Goal: Information Seeking & Learning: Learn about a topic

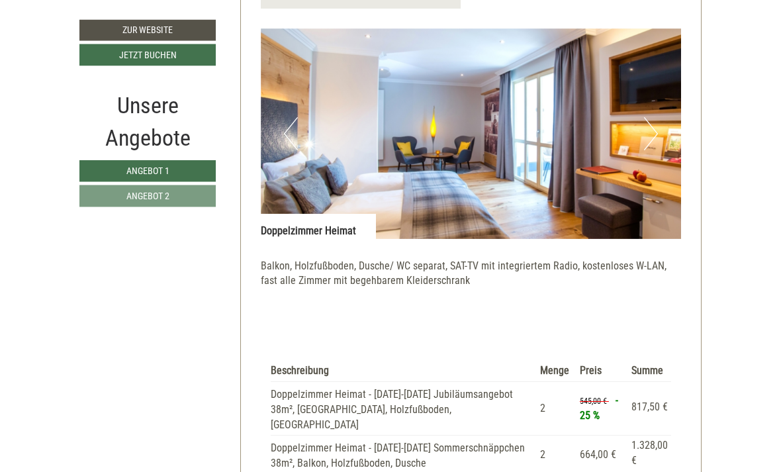
scroll to position [812, 0]
click at [655, 117] on button "Next" at bounding box center [651, 133] width 14 height 33
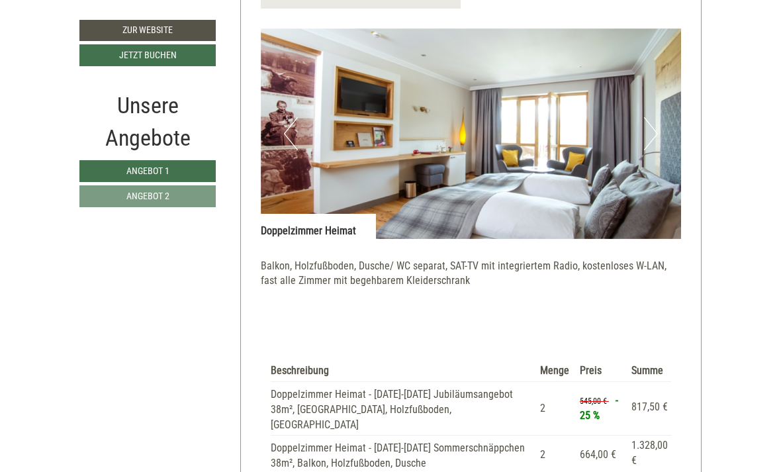
click at [654, 117] on button "Next" at bounding box center [651, 133] width 14 height 33
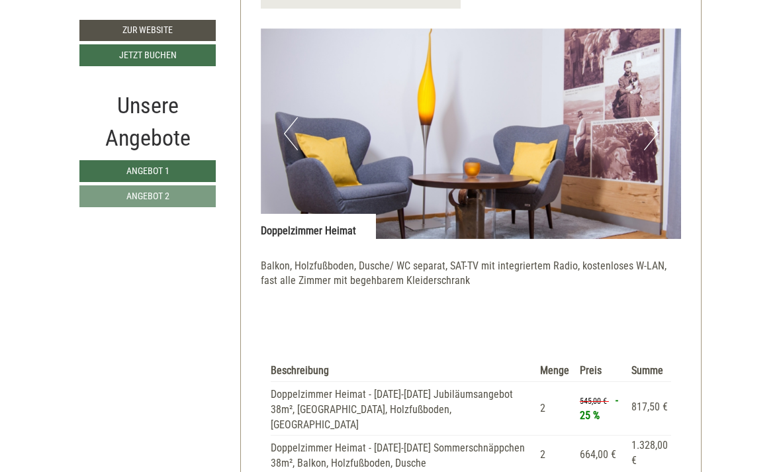
click at [660, 114] on img at bounding box center [471, 133] width 421 height 210
click at [650, 120] on button "Next" at bounding box center [651, 133] width 14 height 33
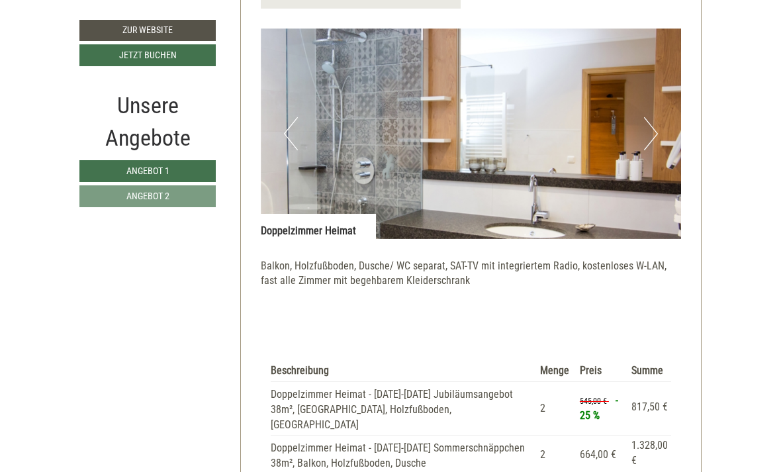
click at [648, 121] on button "Next" at bounding box center [651, 133] width 14 height 33
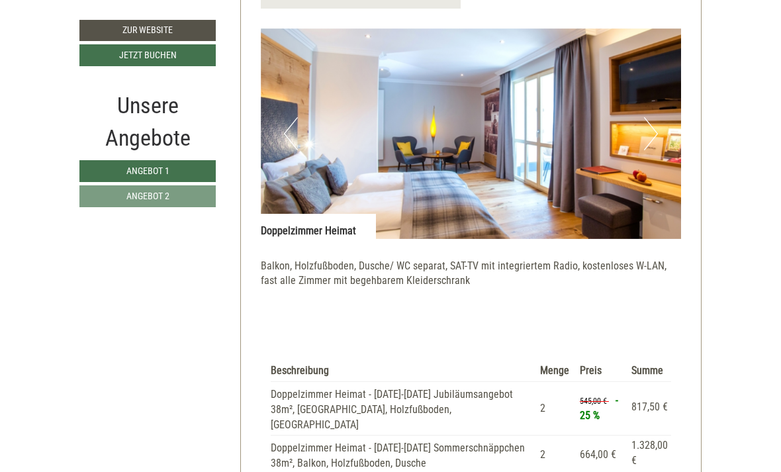
click at [652, 118] on button "Next" at bounding box center [651, 133] width 14 height 33
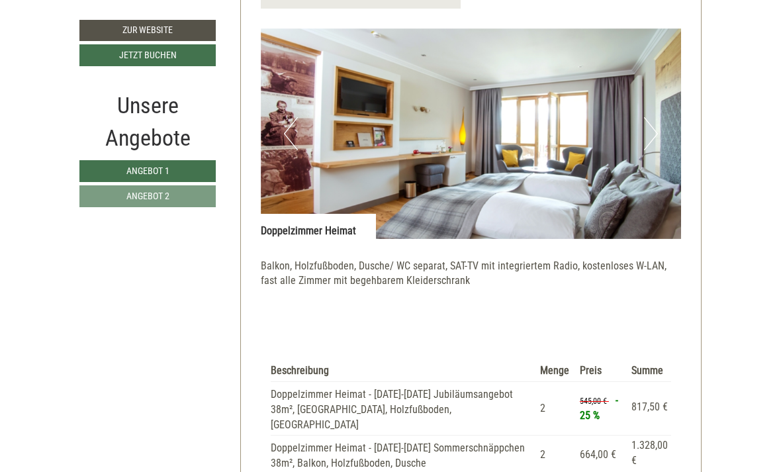
click at [654, 118] on button "Next" at bounding box center [651, 133] width 14 height 33
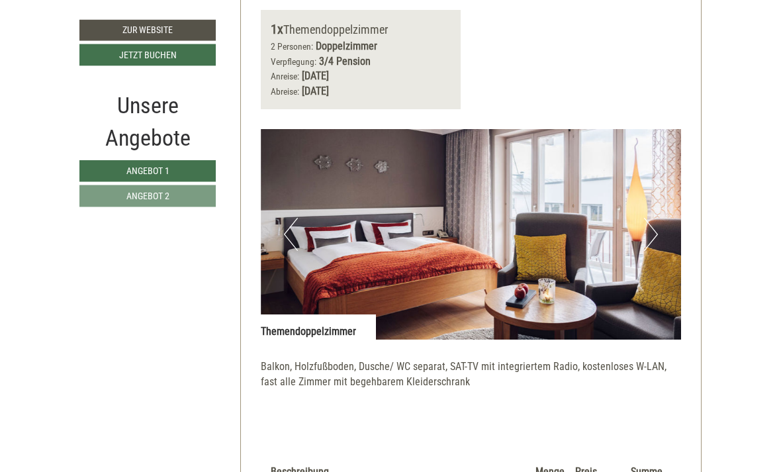
scroll to position [1525, 0]
click at [652, 218] on button "Next" at bounding box center [651, 234] width 14 height 33
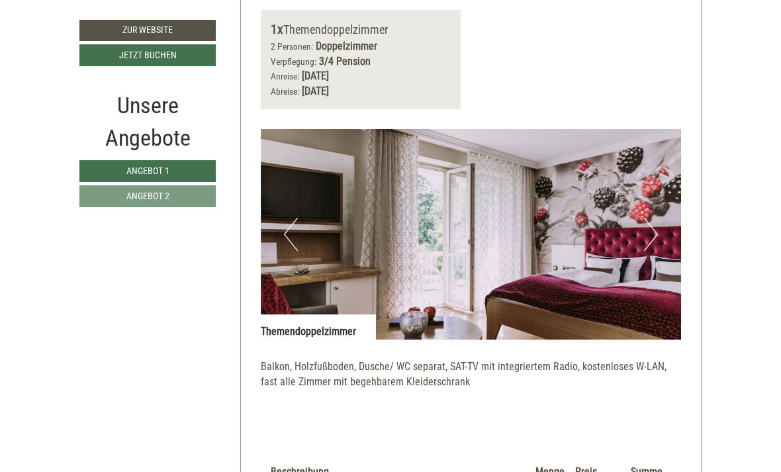
click at [656, 218] on button "Next" at bounding box center [651, 234] width 14 height 33
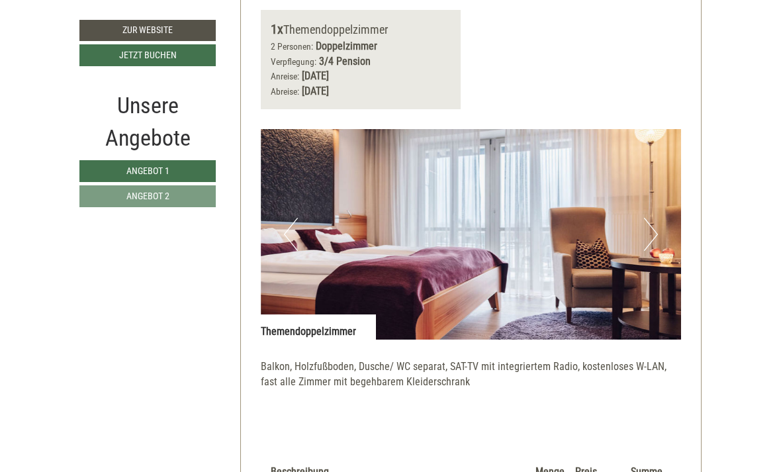
click at [661, 191] on img at bounding box center [471, 234] width 421 height 210
click at [657, 218] on button "Next" at bounding box center [651, 234] width 14 height 33
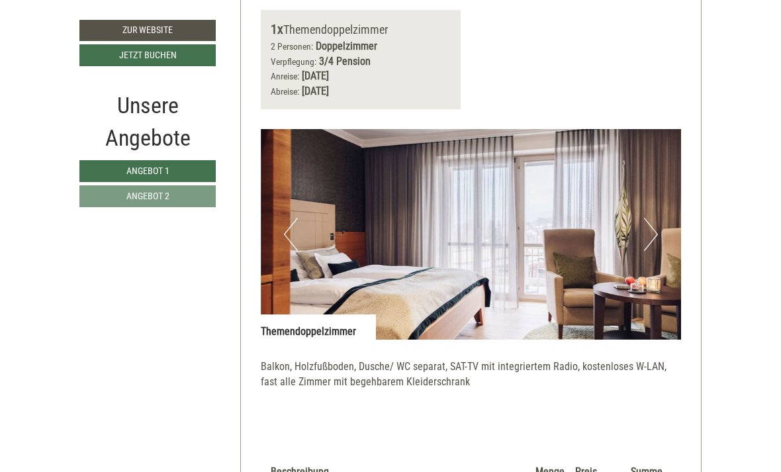
click at [653, 218] on button "Next" at bounding box center [651, 234] width 14 height 33
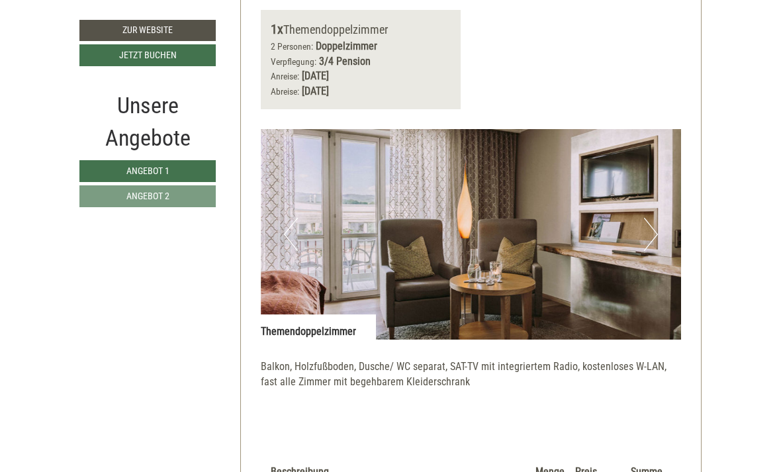
click at [661, 193] on img at bounding box center [471, 234] width 421 height 210
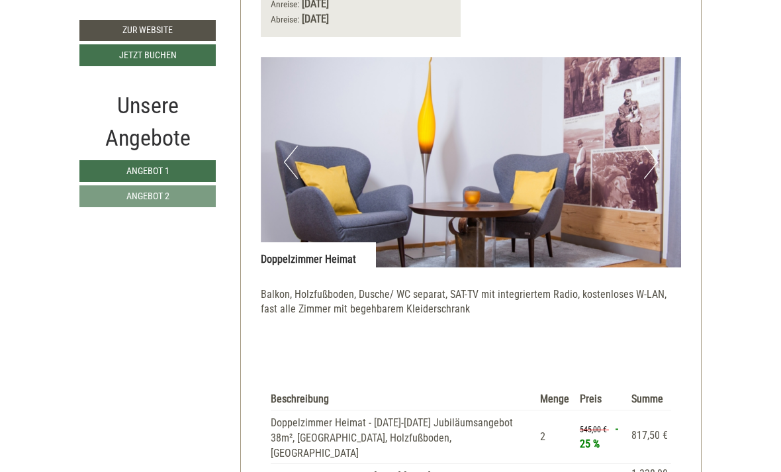
scroll to position [783, 0]
click at [666, 142] on img at bounding box center [471, 163] width 421 height 210
click at [652, 146] on button "Next" at bounding box center [651, 162] width 14 height 33
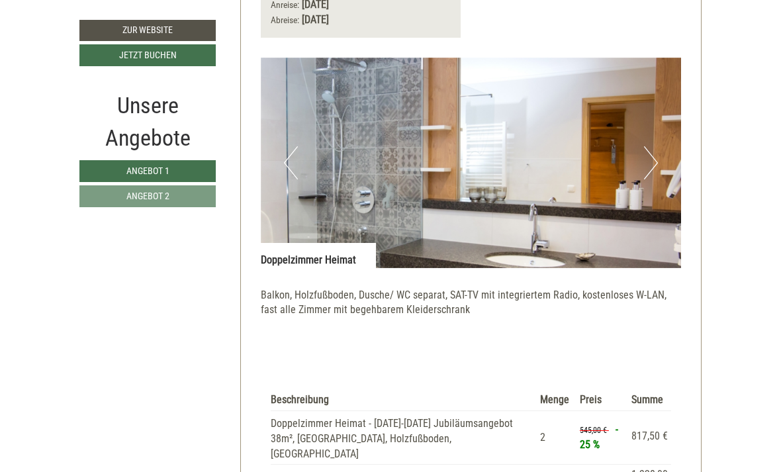
click at [656, 146] on button "Next" at bounding box center [651, 162] width 14 height 33
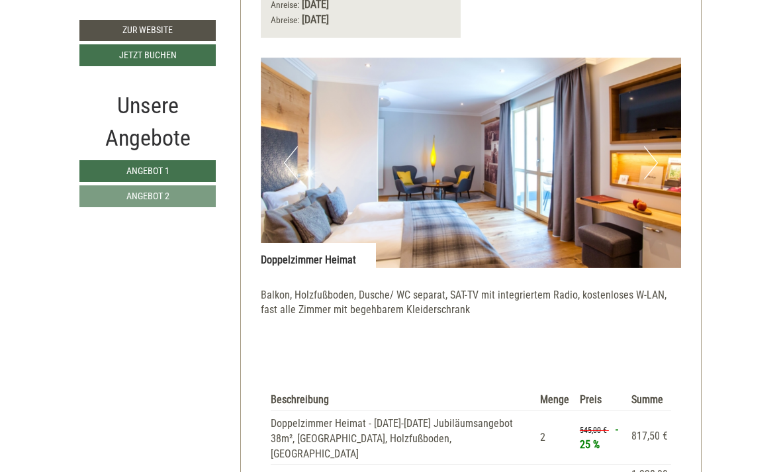
click at [661, 142] on img at bounding box center [471, 163] width 421 height 210
click at [660, 143] on img at bounding box center [471, 163] width 421 height 210
click at [655, 146] on button "Next" at bounding box center [651, 162] width 14 height 33
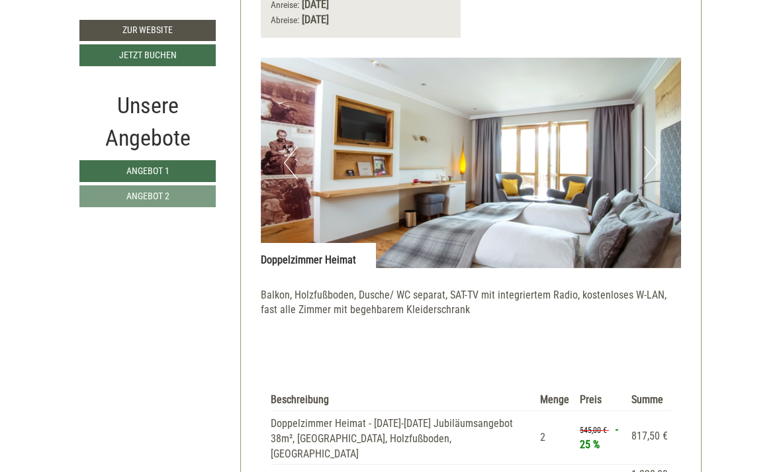
click at [660, 144] on img at bounding box center [471, 163] width 421 height 210
click at [653, 147] on button "Next" at bounding box center [651, 162] width 14 height 33
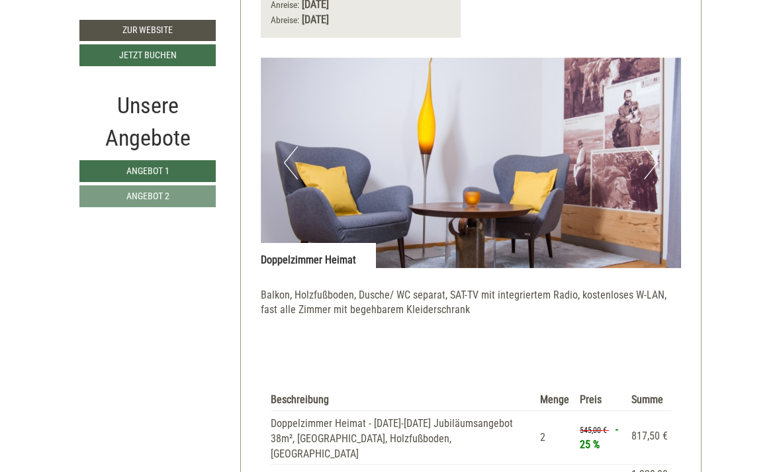
click at [651, 146] on button "Next" at bounding box center [651, 162] width 14 height 33
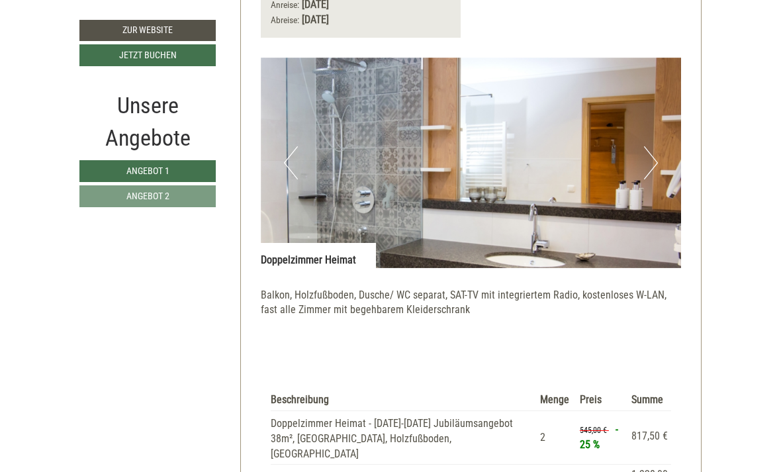
click at [661, 142] on img at bounding box center [471, 163] width 421 height 210
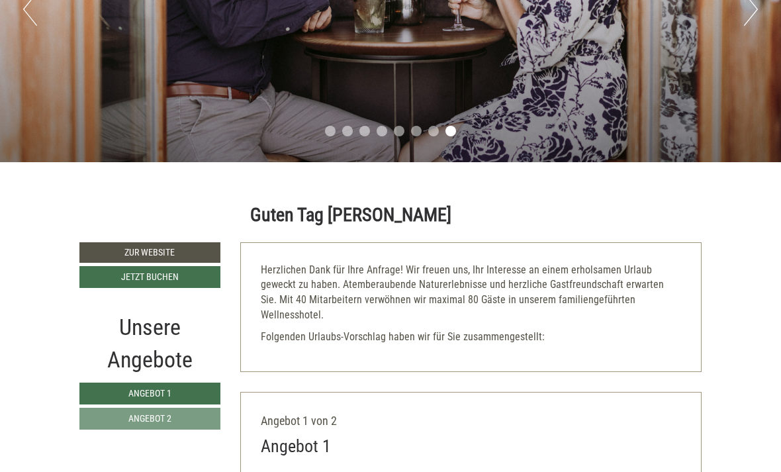
scroll to position [347, 0]
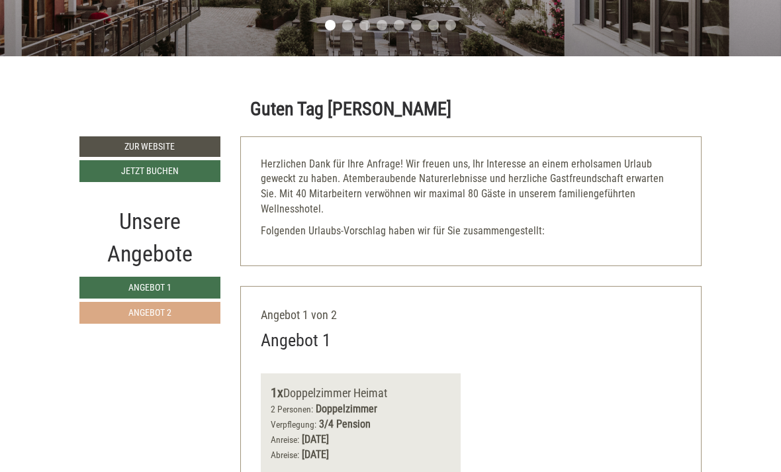
click at [110, 311] on link "Angebot 2" at bounding box center [149, 313] width 141 height 22
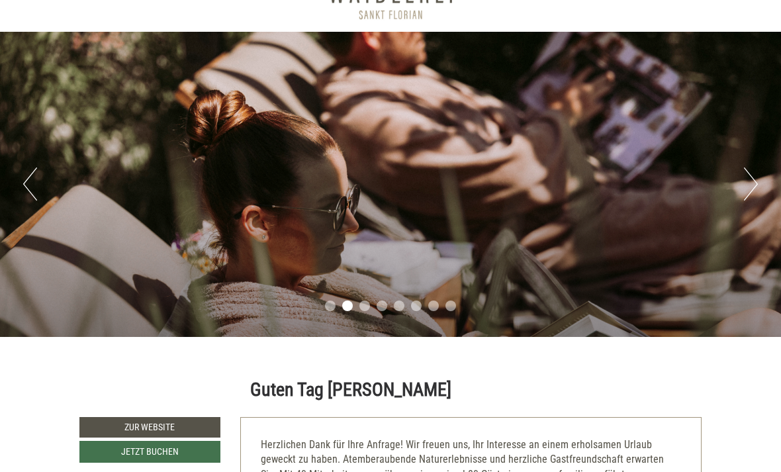
scroll to position [0, 0]
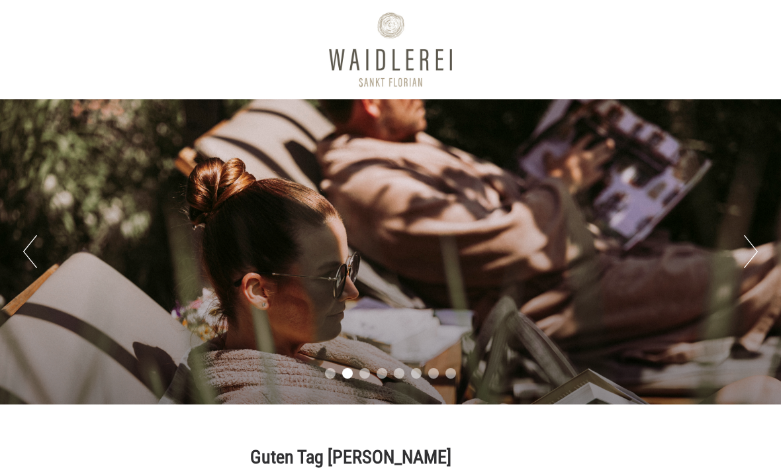
click at [730, 311] on div "Previous Next 1 2 3 4 5 6 7 8" at bounding box center [390, 251] width 781 height 305
click at [755, 247] on button "Next" at bounding box center [751, 251] width 14 height 33
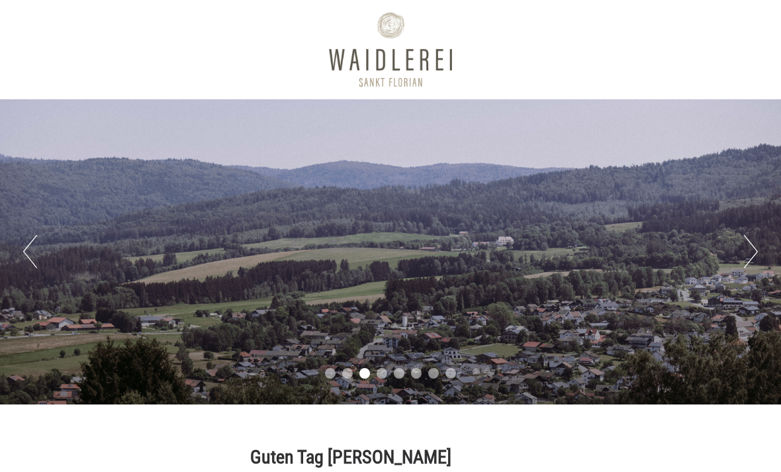
click at [749, 245] on button "Next" at bounding box center [751, 251] width 14 height 33
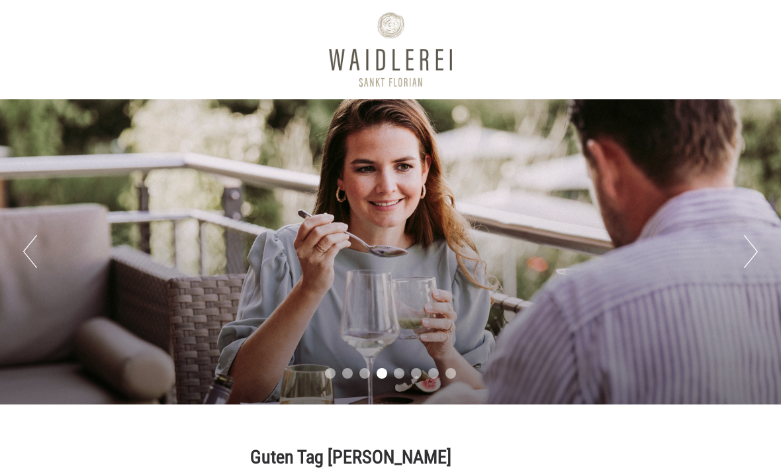
click at [757, 241] on button "Next" at bounding box center [751, 251] width 14 height 33
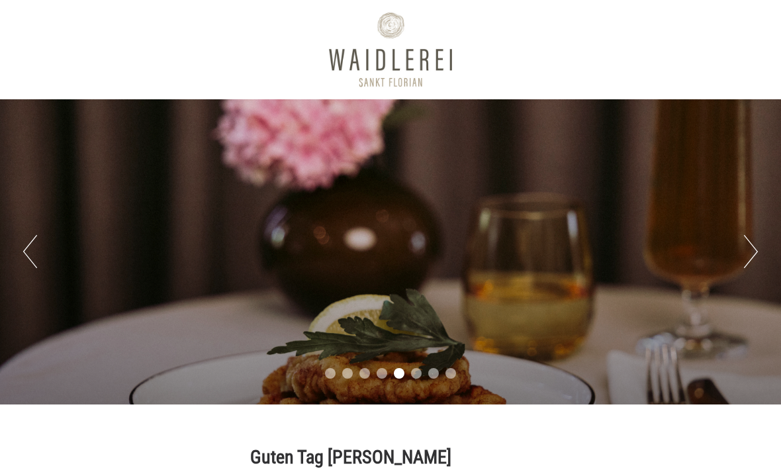
click at [755, 239] on button "Next" at bounding box center [751, 251] width 14 height 33
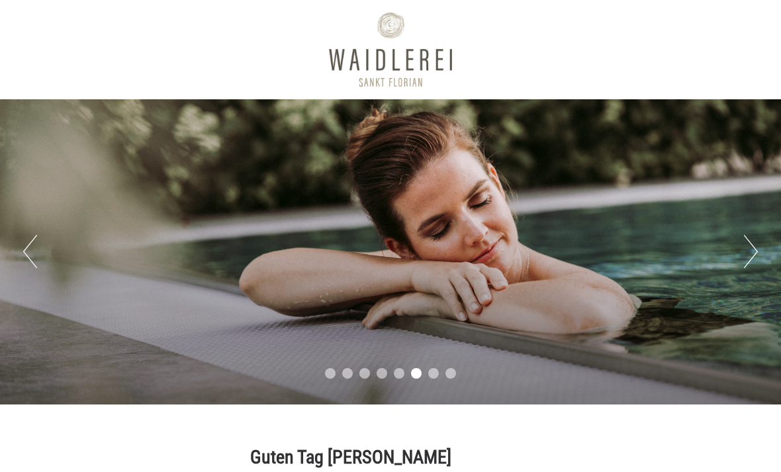
click at [757, 239] on button "Next" at bounding box center [751, 251] width 14 height 33
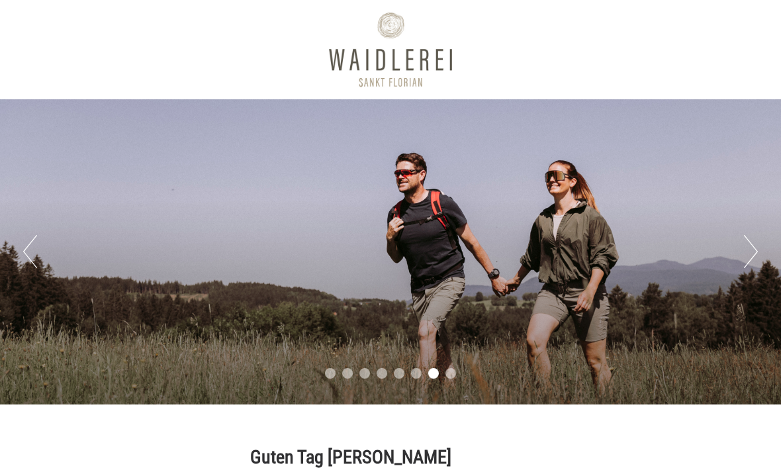
click at [756, 240] on button "Next" at bounding box center [751, 251] width 14 height 33
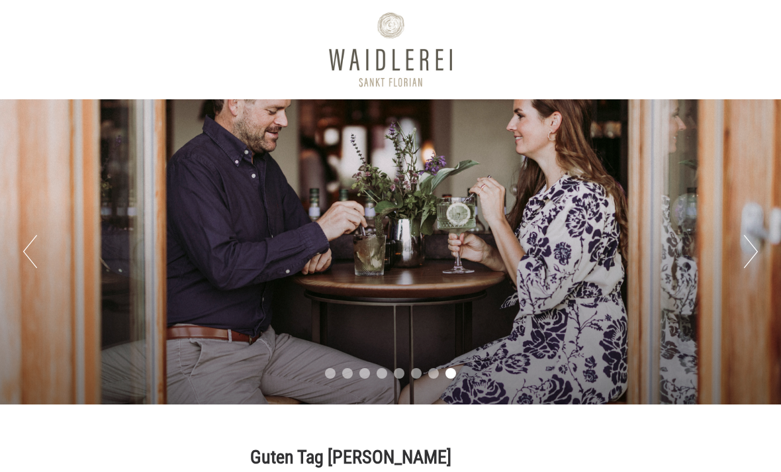
click at [756, 238] on button "Next" at bounding box center [751, 251] width 14 height 33
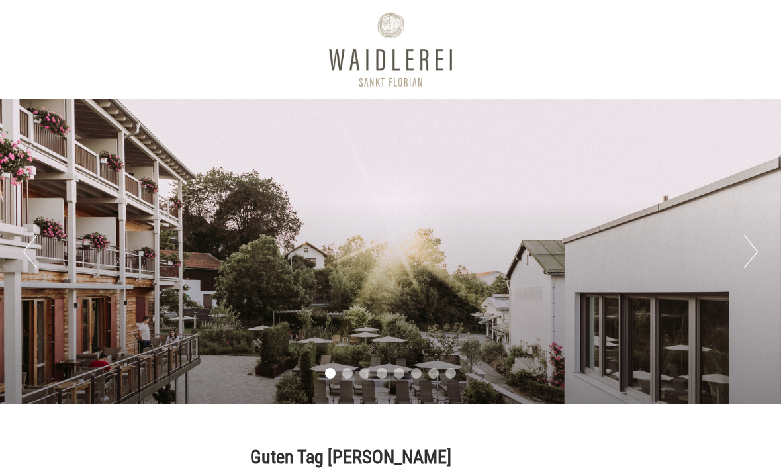
click at [756, 240] on button "Next" at bounding box center [751, 251] width 14 height 33
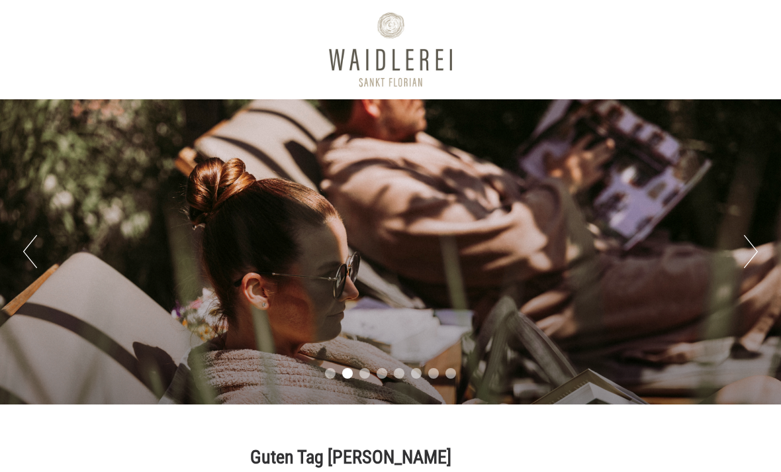
click at [756, 241] on button "Next" at bounding box center [751, 251] width 14 height 33
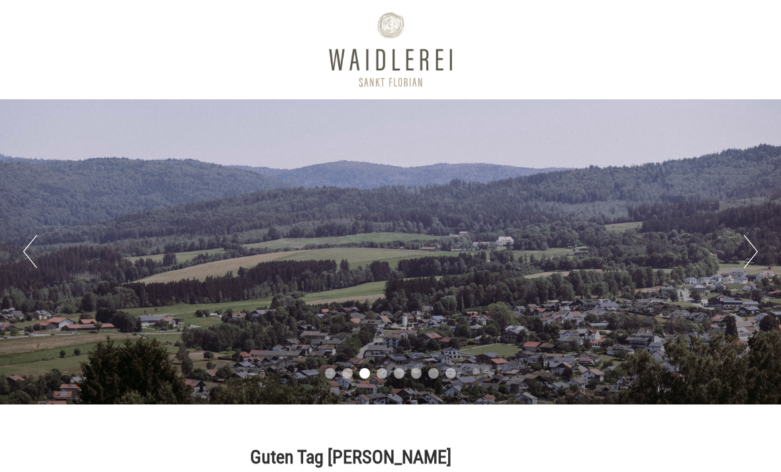
click at [754, 247] on button "Next" at bounding box center [751, 251] width 14 height 33
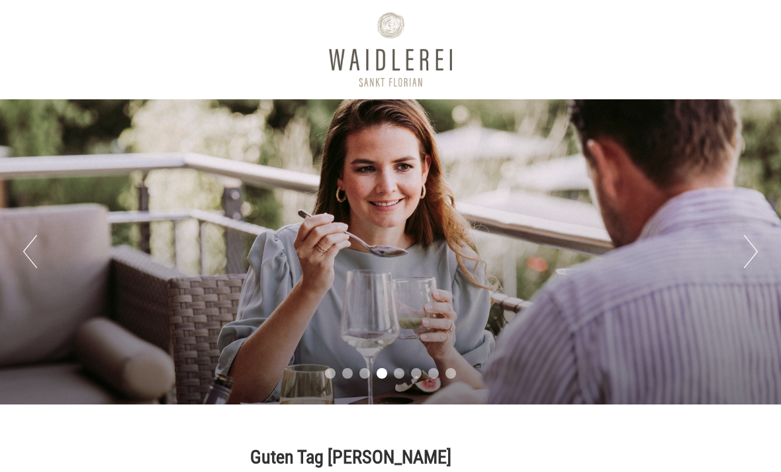
click at [752, 249] on button "Next" at bounding box center [751, 251] width 14 height 33
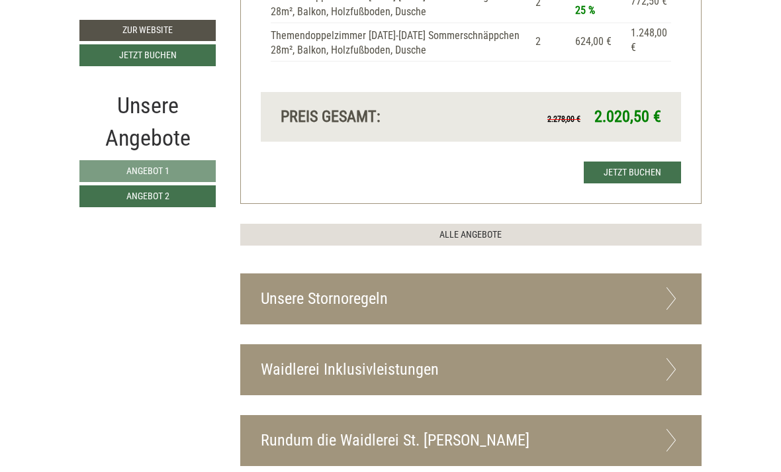
scroll to position [1204, 0]
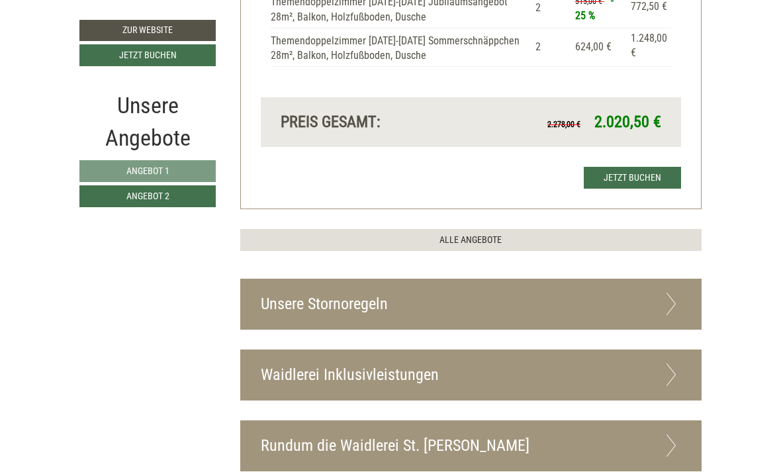
click at [263, 358] on div "Waidlerei Inklusivleistungen" at bounding box center [471, 375] width 460 height 50
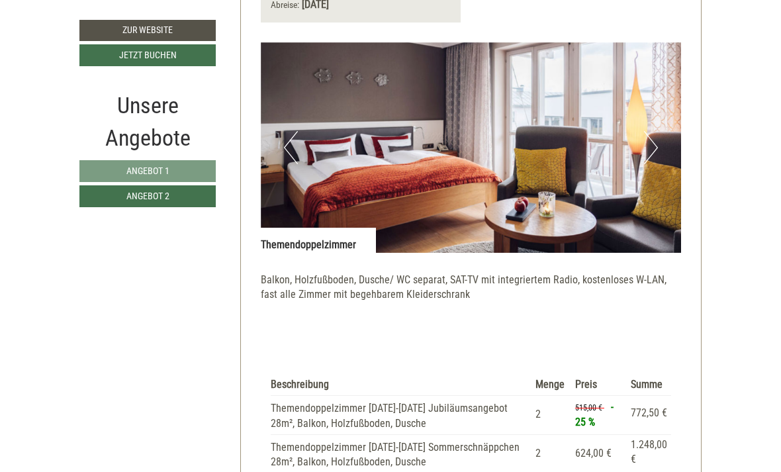
scroll to position [795, 0]
